Goal: Transaction & Acquisition: Purchase product/service

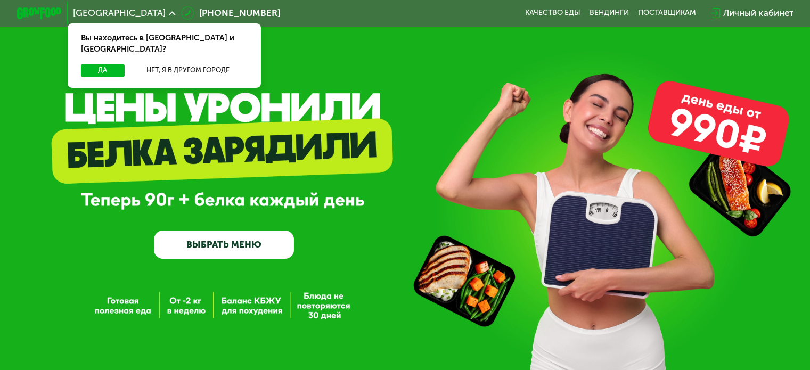
click at [235, 249] on link "ВЫБРАТЬ МЕНЮ" at bounding box center [224, 245] width 140 height 28
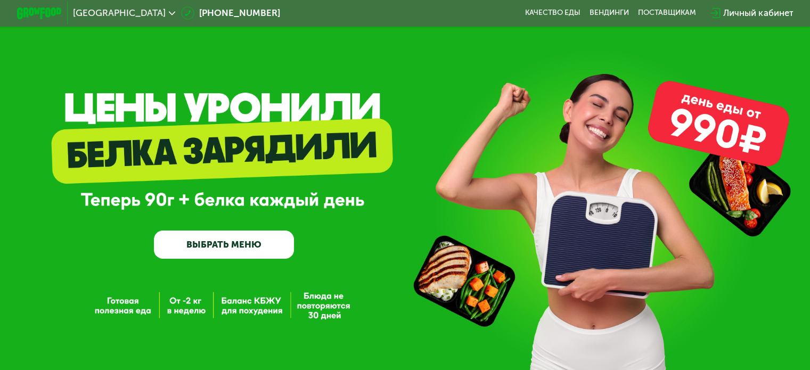
click at [250, 250] on link "ВЫБРАТЬ МЕНЮ" at bounding box center [224, 245] width 140 height 28
click at [243, 249] on link "ВЫБРАТЬ МЕНЮ" at bounding box center [224, 245] width 140 height 28
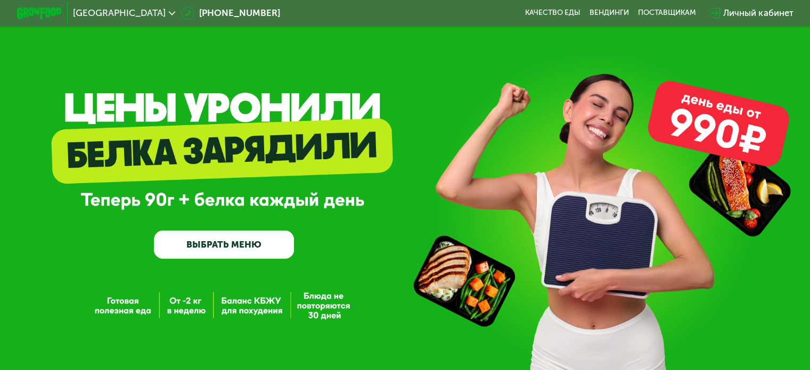
click at [243, 249] on link "ВЫБРАТЬ МЕНЮ" at bounding box center [224, 245] width 140 height 28
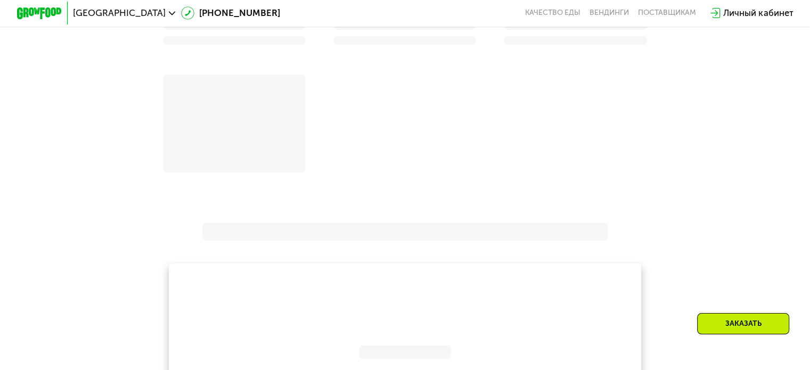
scroll to position [1012, 0]
click at [717, 322] on div "Заказать" at bounding box center [743, 323] width 92 height 21
click at [715, 321] on div "Заказать" at bounding box center [743, 323] width 92 height 21
click at [716, 321] on div "Заказать" at bounding box center [743, 323] width 92 height 21
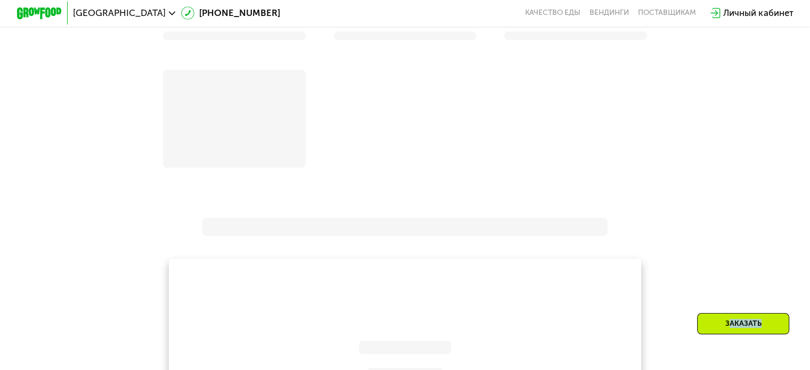
click at [749, 323] on div "Заказать" at bounding box center [743, 323] width 92 height 21
click at [740, 324] on div "Заказать" at bounding box center [743, 323] width 92 height 21
click at [741, 325] on div "Заказать" at bounding box center [743, 323] width 92 height 21
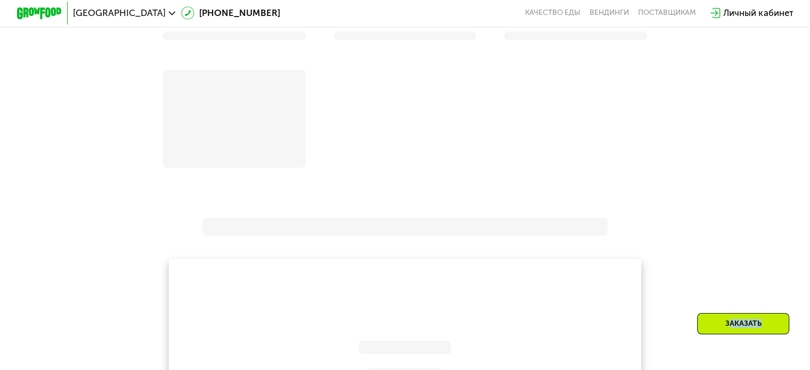
click at [741, 325] on div "Заказать" at bounding box center [743, 323] width 92 height 21
click at [740, 325] on div "Заказать" at bounding box center [743, 323] width 92 height 21
click at [740, 326] on div "Заказать" at bounding box center [743, 323] width 92 height 21
click at [732, 320] on div "Заказать" at bounding box center [743, 323] width 92 height 21
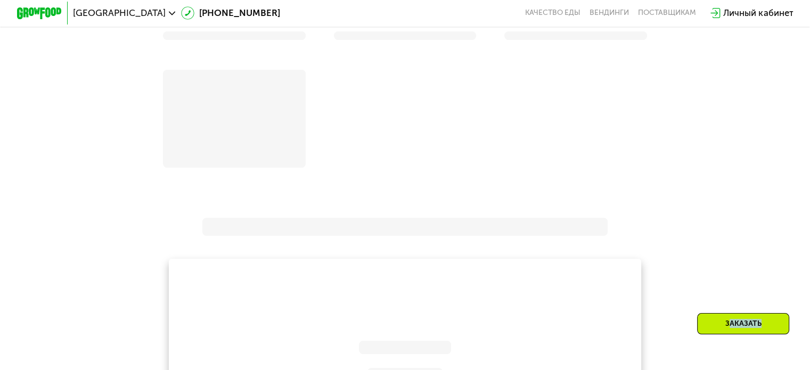
click at [732, 320] on div "Заказать" at bounding box center [743, 323] width 92 height 21
click at [736, 323] on div "Заказать" at bounding box center [743, 323] width 92 height 21
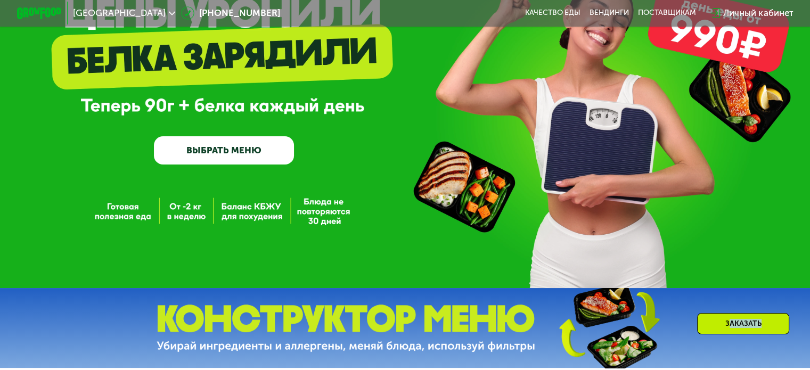
scroll to position [0, 0]
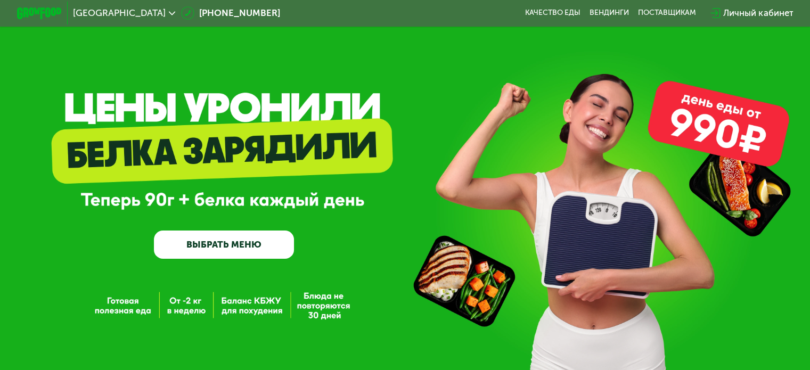
click at [238, 250] on link "ВЫБРАТЬ МЕНЮ" at bounding box center [224, 245] width 140 height 28
click at [237, 250] on link "ВЫБРАТЬ МЕНЮ" at bounding box center [224, 245] width 140 height 28
